Goal: Information Seeking & Learning: Learn about a topic

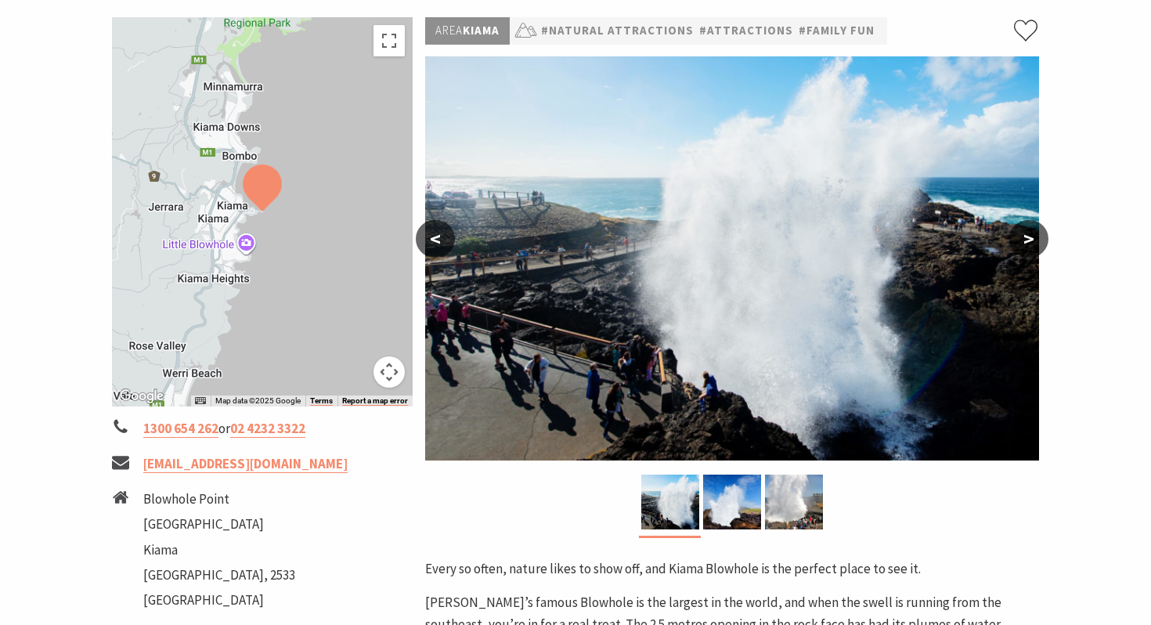
scroll to position [233, 0]
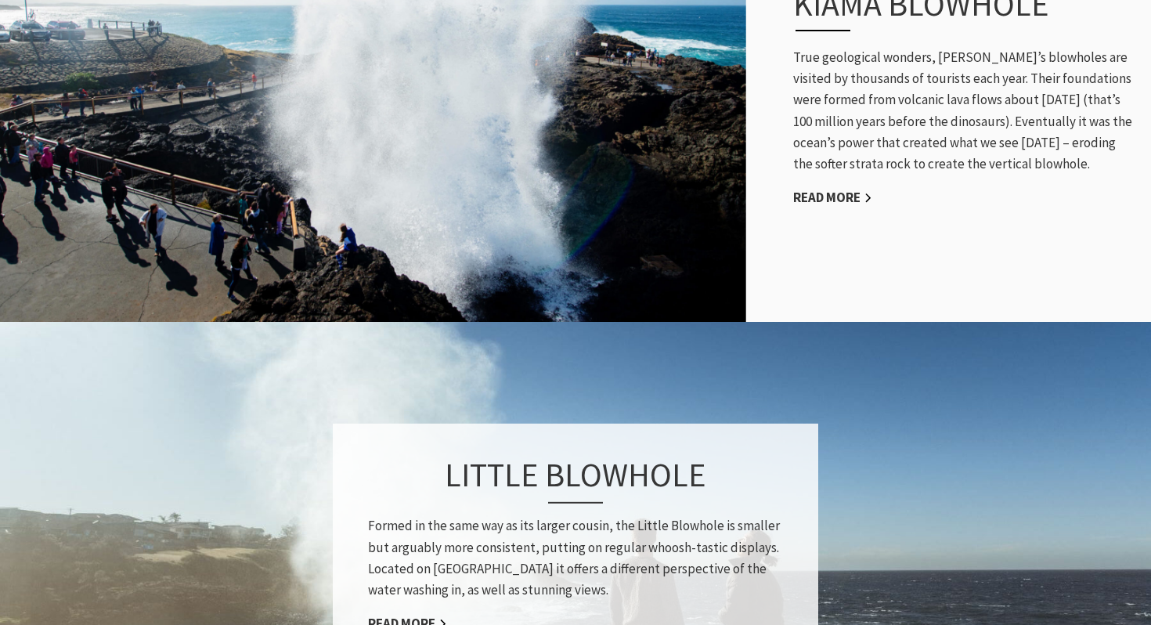
scroll to position [927, 0]
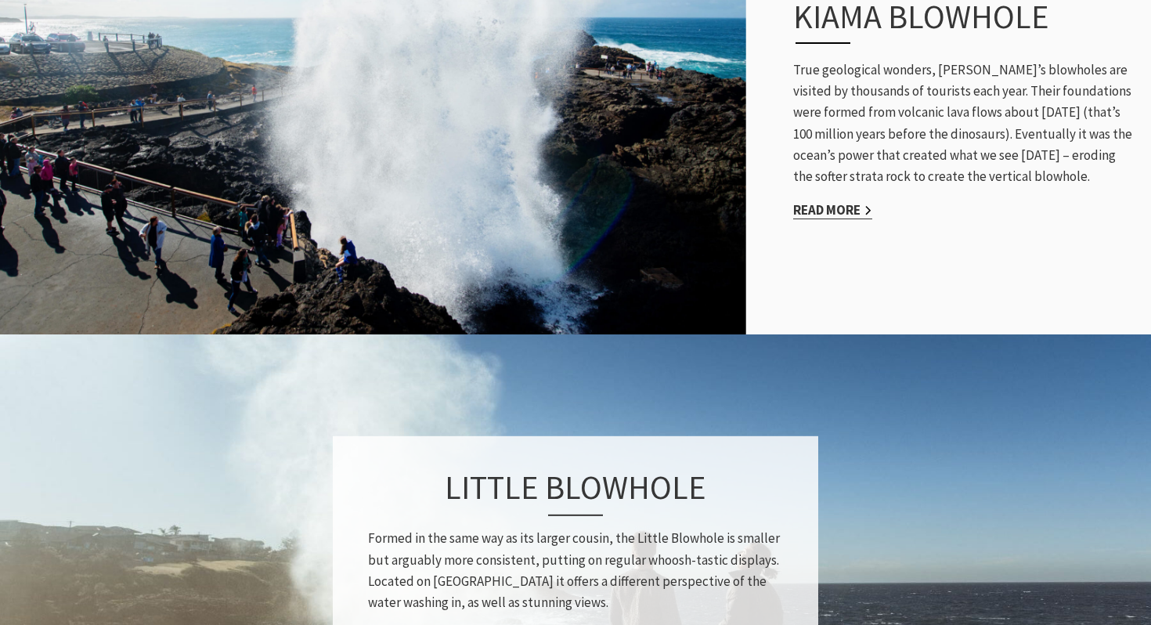
click at [826, 201] on link "Read More" at bounding box center [832, 210] width 79 height 18
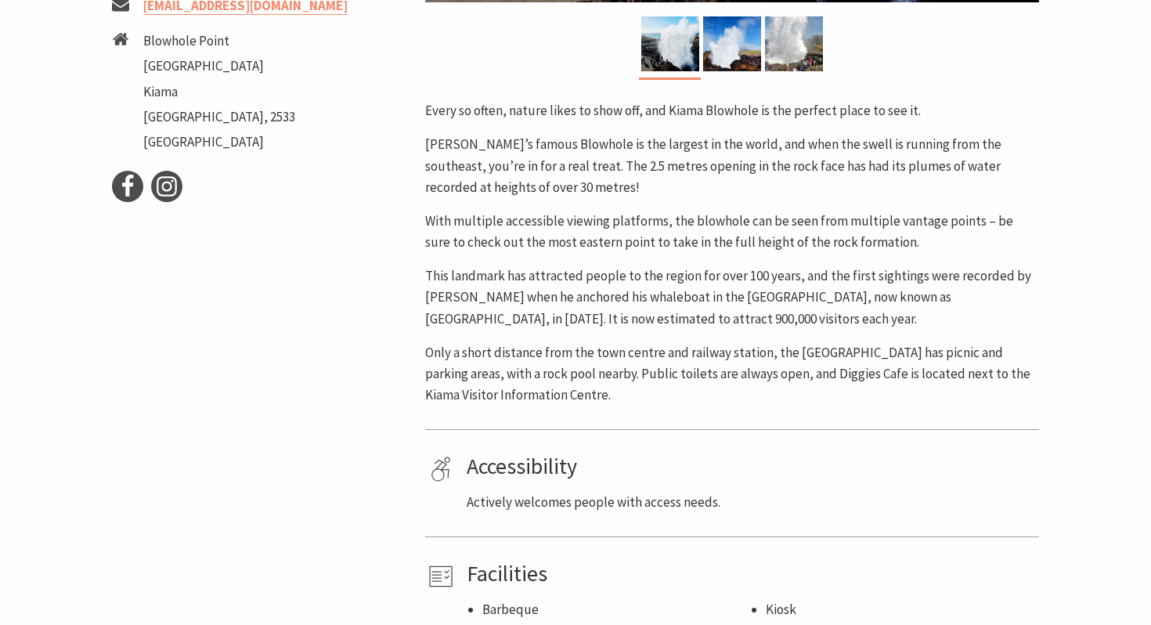
scroll to position [693, 0]
